Goal: Find specific page/section

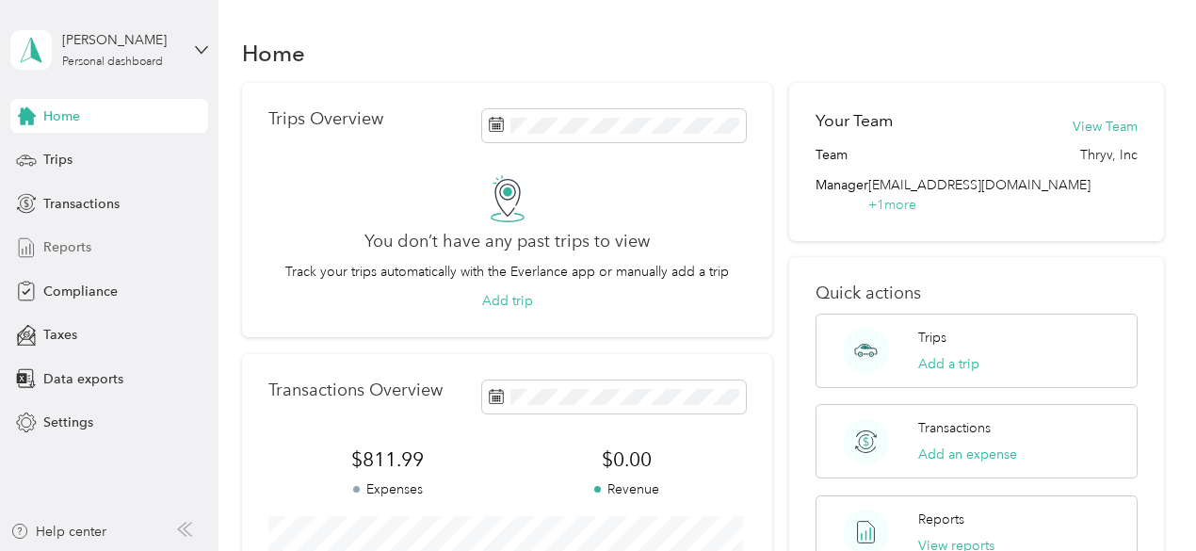
click at [68, 246] on span "Reports" at bounding box center [67, 247] width 48 height 20
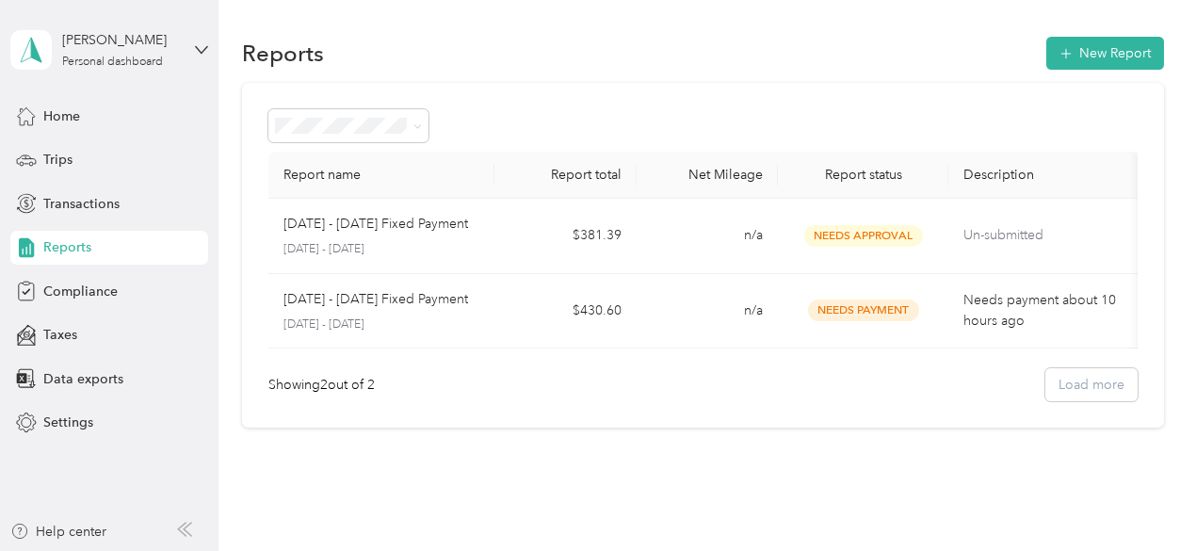
scroll to position [0, 2]
